Goal: Find specific page/section: Find specific page/section

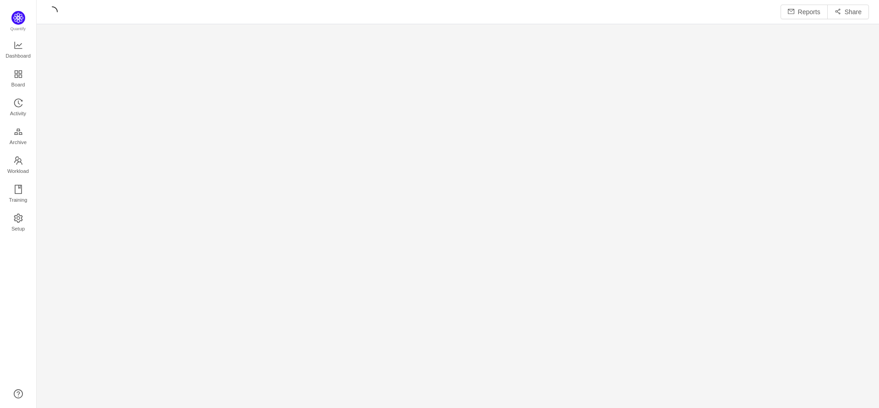
scroll to position [395, 822]
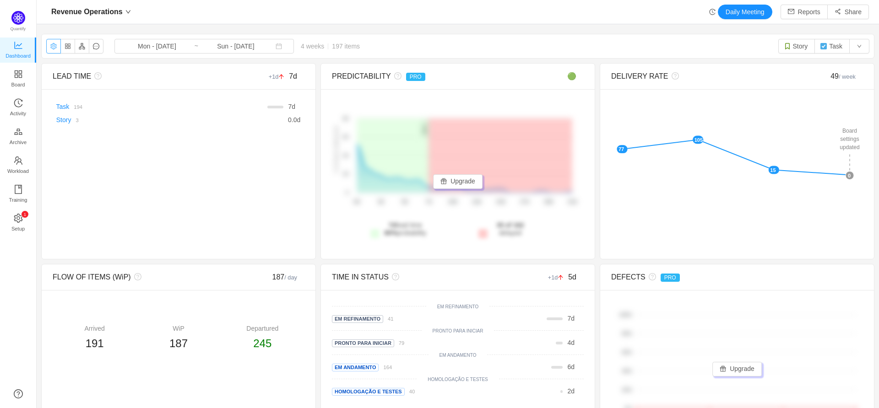
click at [50, 49] on button "button" at bounding box center [53, 46] width 15 height 15
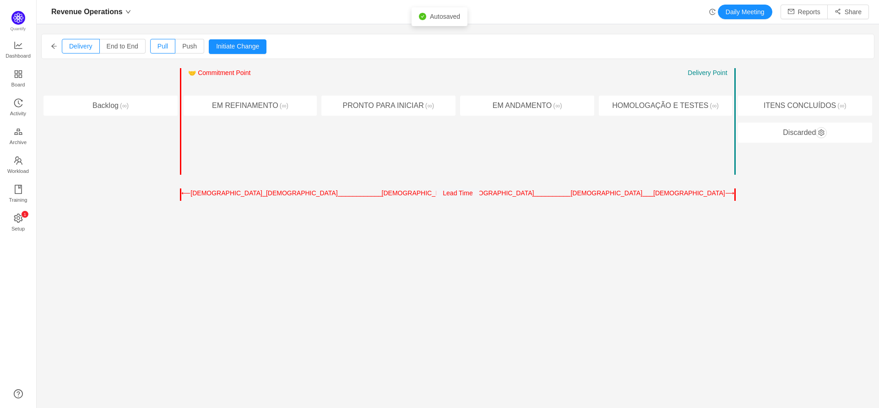
click at [55, 47] on icon "icon: arrow-left" at bounding box center [54, 46] width 6 height 6
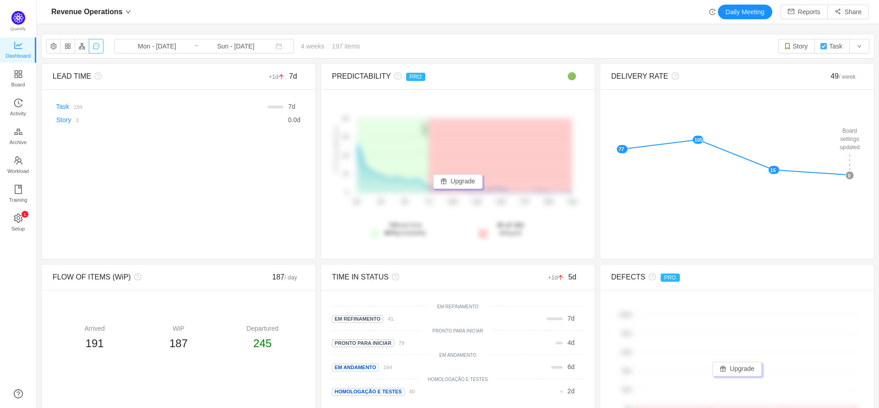
click at [95, 48] on button "button" at bounding box center [96, 46] width 15 height 15
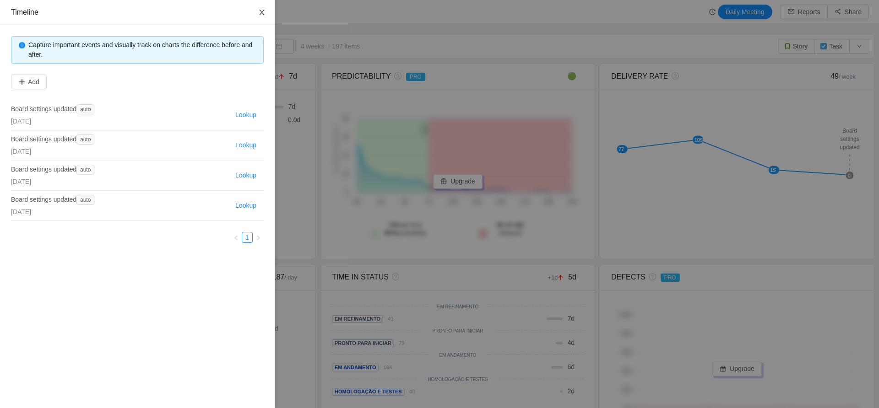
click at [256, 19] on button "Close" at bounding box center [262, 13] width 26 height 26
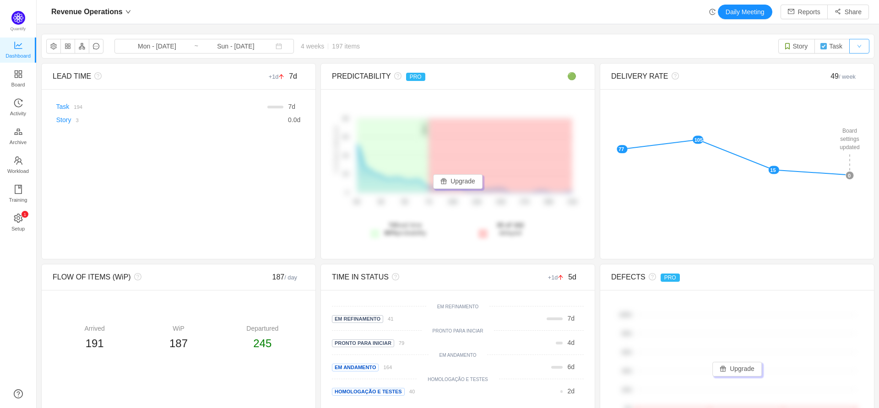
click at [860, 43] on button "button" at bounding box center [860, 46] width 20 height 15
click at [728, 47] on div "Revenue Operations Mon - [DATE] ~ Sun - [DATE] 4 weeks 197 items Story Task" at bounding box center [458, 46] width 833 height 24
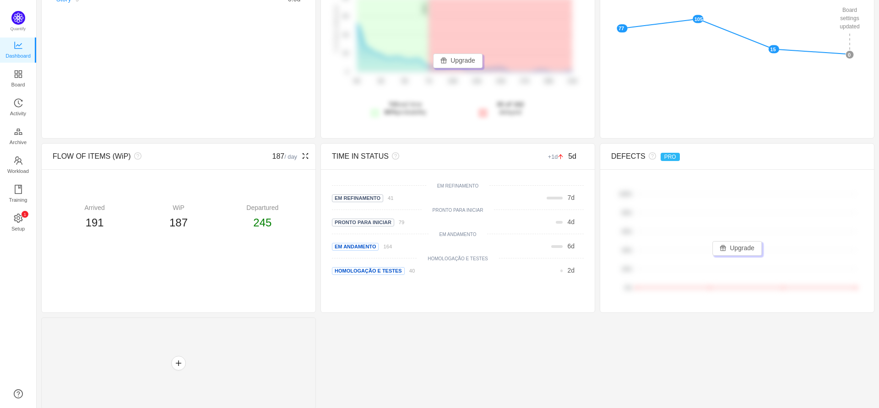
scroll to position [127, 0]
